Goal: Information Seeking & Learning: Find contact information

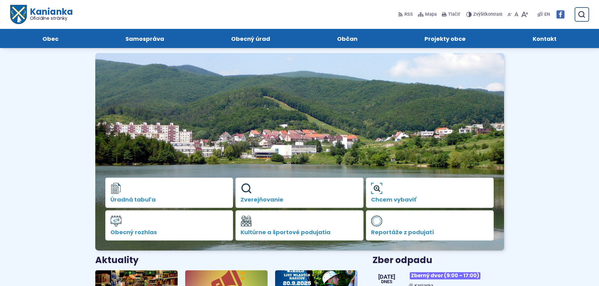
drag, startPoint x: 554, startPoint y: 36, endPoint x: 549, endPoint y: 41, distance: 6.9
click at [554, 36] on span "Kontakt" at bounding box center [544, 38] width 24 height 19
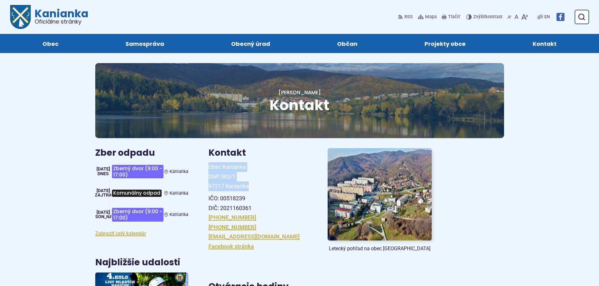
drag, startPoint x: 208, startPoint y: 166, endPoint x: 256, endPoint y: 183, distance: 51.2
click at [256, 183] on p "Obec Kanianka SNP 583/1 97217 Kanianka" at bounding box center [260, 176] width 104 height 29
copy span "Obec Kanianka SNP 583/1 97217 Kanianka"
click at [285, 224] on p "[PHONE_NUMBER] [PHONE_NUMBER] [EMAIL_ADDRESS][DOMAIN_NAME] Facebook stránka" at bounding box center [260, 232] width 104 height 38
drag, startPoint x: 209, startPoint y: 168, endPoint x: 252, endPoint y: 185, distance: 46.5
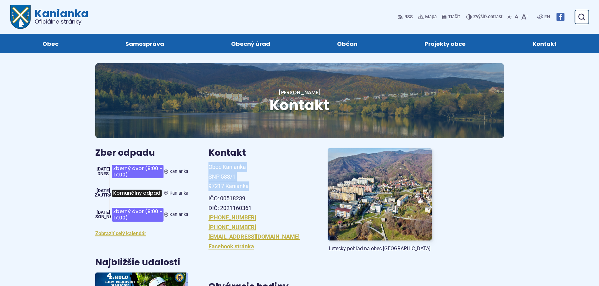
click at [250, 185] on p "Obec Kanianka SNP 583/1 97217 Kanianka" at bounding box center [260, 176] width 104 height 29
copy span "Obec Kanianka SNP 583/1 97217 Kanianka"
